Goal: Navigation & Orientation: Find specific page/section

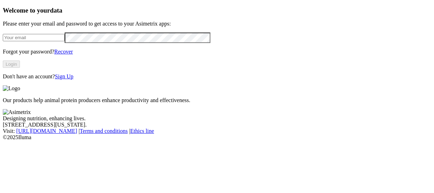
click at [40, 41] on input "email" at bounding box center [34, 37] width 62 height 7
type input "[PERSON_NAME][EMAIL_ADDRESS][PERSON_NAME][DOMAIN_NAME]"
click input "submit" at bounding box center [0, 0] width 0 height 0
